Goal: Task Accomplishment & Management: Use online tool/utility

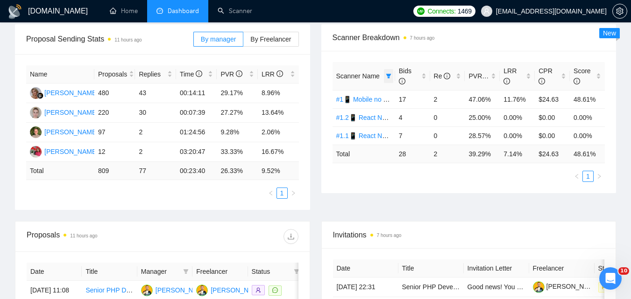
click at [386, 77] on icon "filter" at bounding box center [389, 76] width 6 height 6
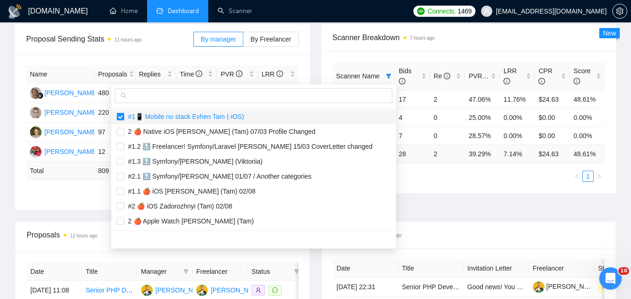
click at [221, 118] on span "#1📱 Mobile no stack Evhen Tam (-iOS)" at bounding box center [184, 116] width 120 height 7
checkbox input "false"
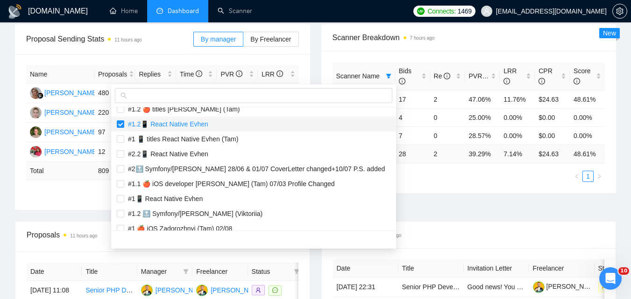
click at [208, 125] on span "#1.2📱 React Native Evhen" at bounding box center [254, 124] width 274 height 10
checkbox input "false"
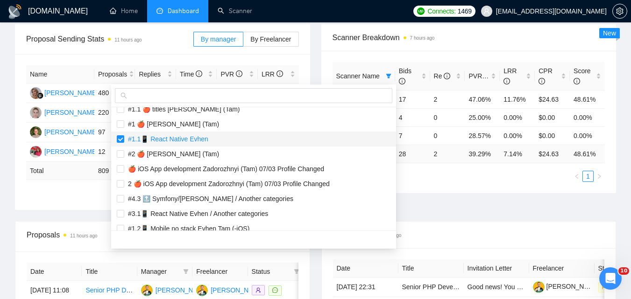
click at [201, 139] on span "#1.1📱 React Native Evhen" at bounding box center [166, 138] width 84 height 7
checkbox input "false"
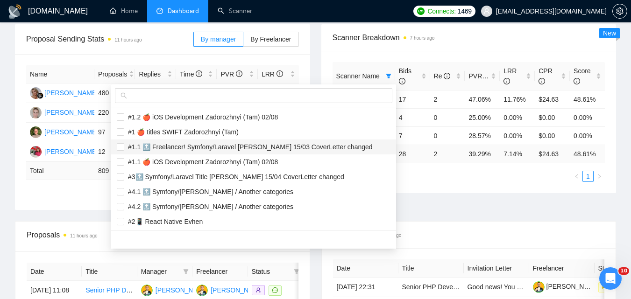
scroll to position [1121, 0]
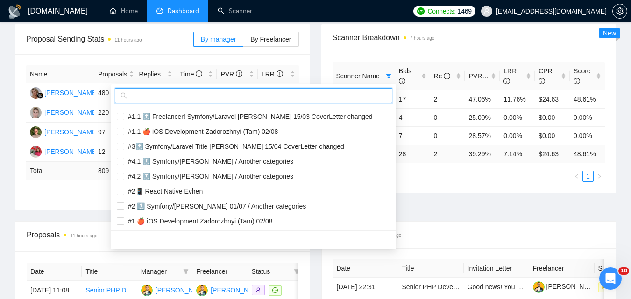
click at [209, 93] on input "text" at bounding box center [258, 96] width 258 height 10
paste input "#2📱 Mobile no stack [PERSON_NAME]. (-iOS) / Client"
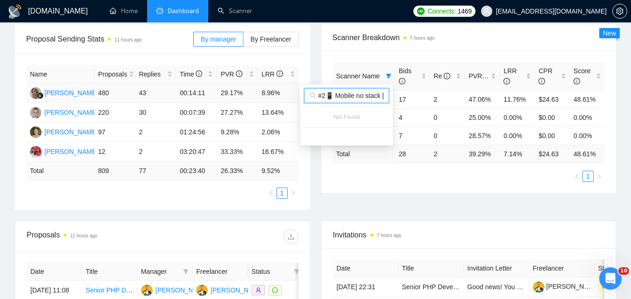
scroll to position [0, 0]
type input "#2📱 Mobile no stack [PERSON_NAME]. (-iOS) / Client"
click at [424, 188] on div "Scanner Name Bids Re PVR LRR CPR Score #1📱 Mobile no stack [PERSON_NAME] (-iOS)…" at bounding box center [468, 122] width 295 height 142
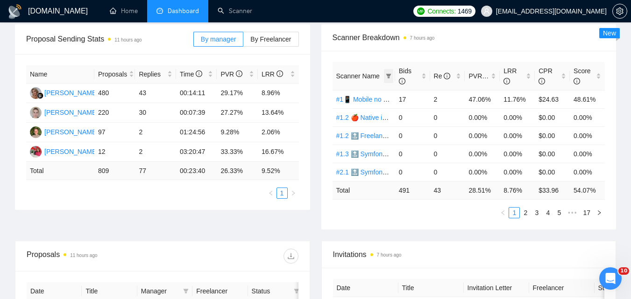
click at [388, 72] on span at bounding box center [388, 76] width 9 height 14
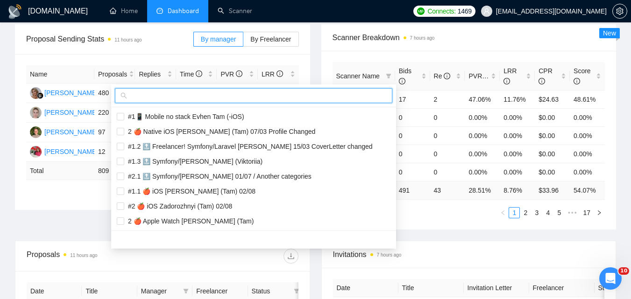
click at [317, 96] on input "text" at bounding box center [258, 96] width 258 height 10
paste input "#2.1📱 React Native Evhen"
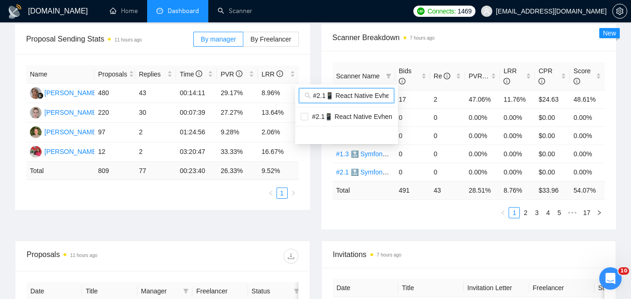
scroll to position [0, 5]
type input "#2.1📱 React Native Evhen"
click at [344, 115] on span "#2.1📱 React Native Evhen" at bounding box center [350, 116] width 84 height 7
checkbox input "true"
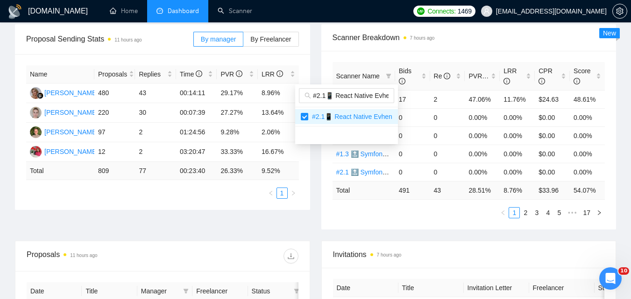
click at [440, 220] on div "Proposal Sending Stats 11 hours ago By manager By Freelancer Name Proposals Rep…" at bounding box center [315, 132] width 612 height 217
